Goal: Find specific page/section: Find specific page/section

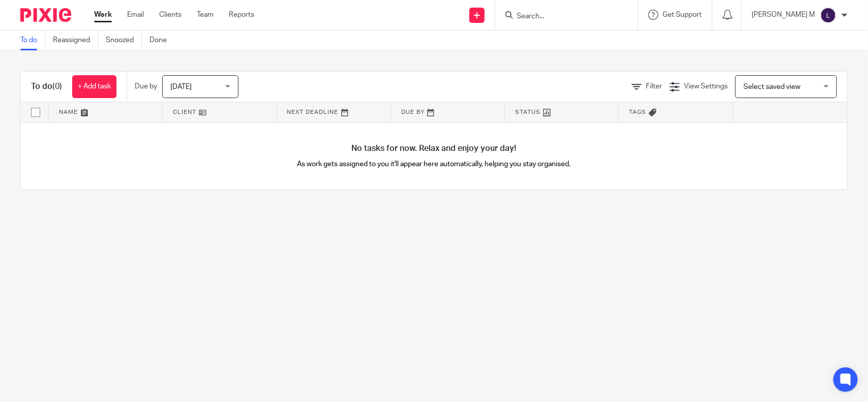
click at [540, 13] on input "Search" at bounding box center [560, 16] width 91 height 9
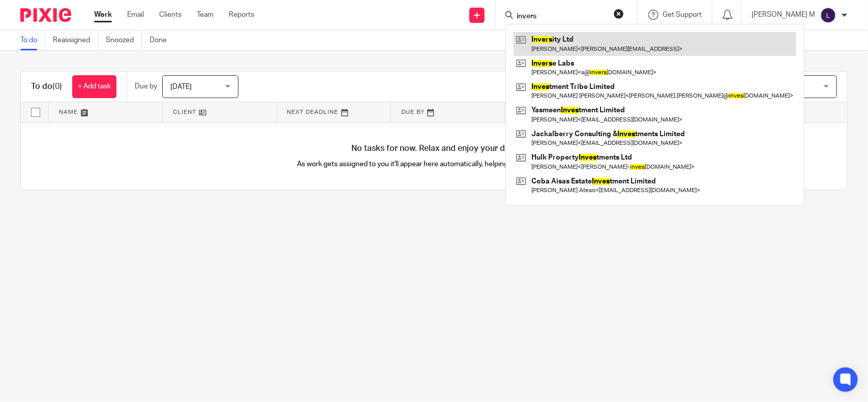
type input "invers"
click at [563, 45] on link at bounding box center [654, 43] width 283 height 23
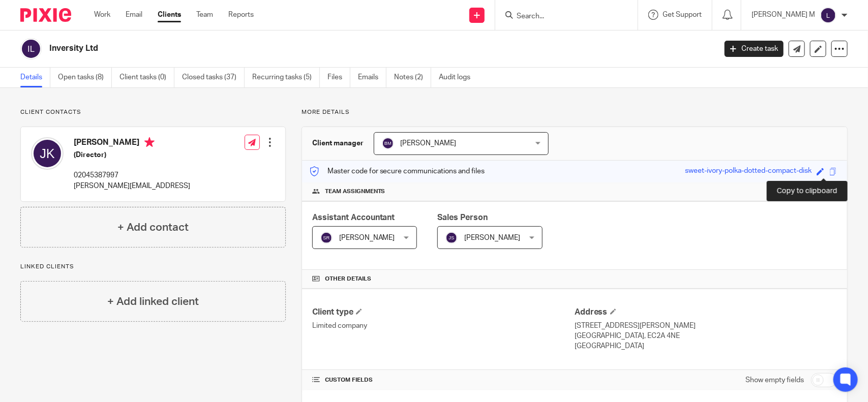
click at [829, 171] on span at bounding box center [833, 172] width 8 height 8
click at [542, 18] on input "Search" at bounding box center [560, 16] width 91 height 9
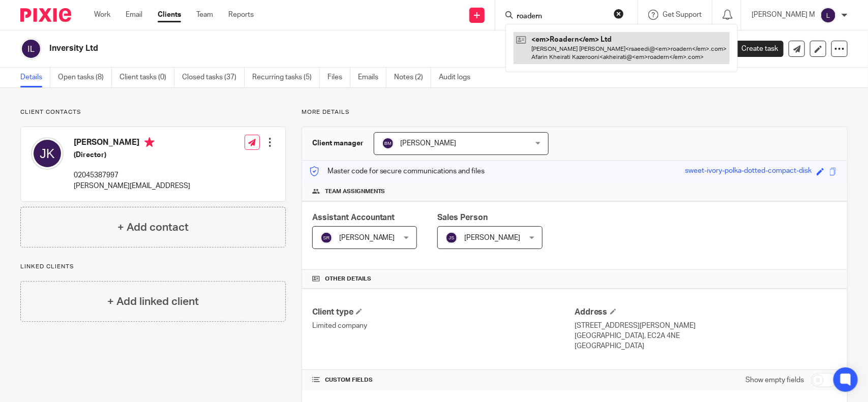
type input "roadern"
click at [565, 44] on link at bounding box center [621, 48] width 216 height 32
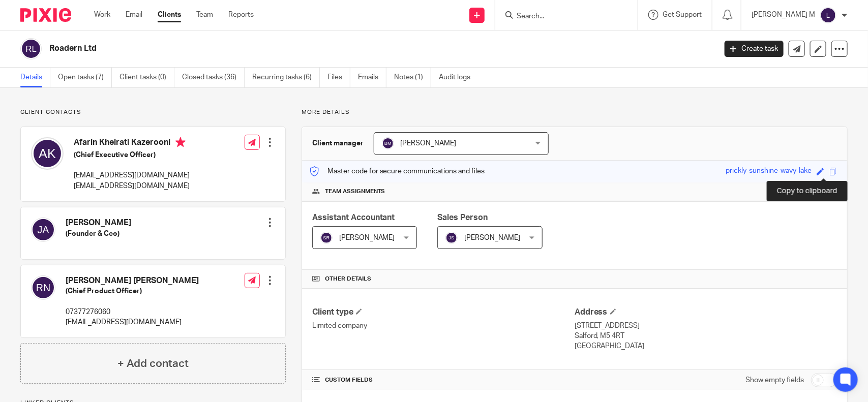
click at [829, 171] on span at bounding box center [833, 172] width 8 height 8
click at [829, 172] on span at bounding box center [833, 172] width 8 height 8
click at [543, 14] on input "Search" at bounding box center [560, 16] width 91 height 9
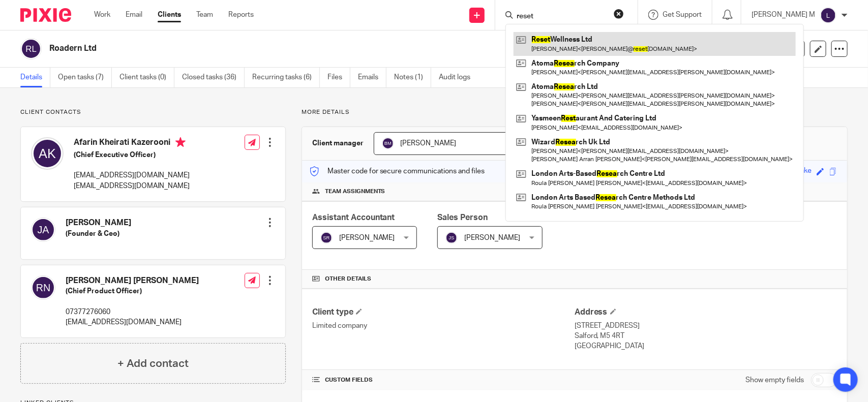
type input "reset"
click at [588, 44] on link at bounding box center [654, 43] width 282 height 23
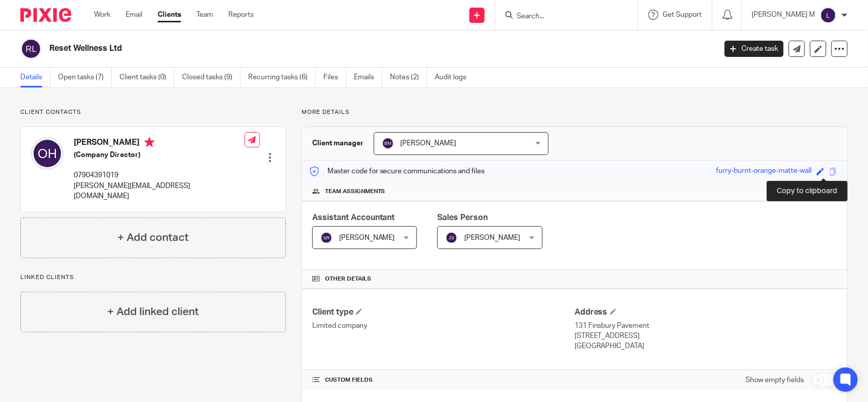
click at [829, 174] on span at bounding box center [833, 172] width 8 height 8
